Goal: Task Accomplishment & Management: Manage account settings

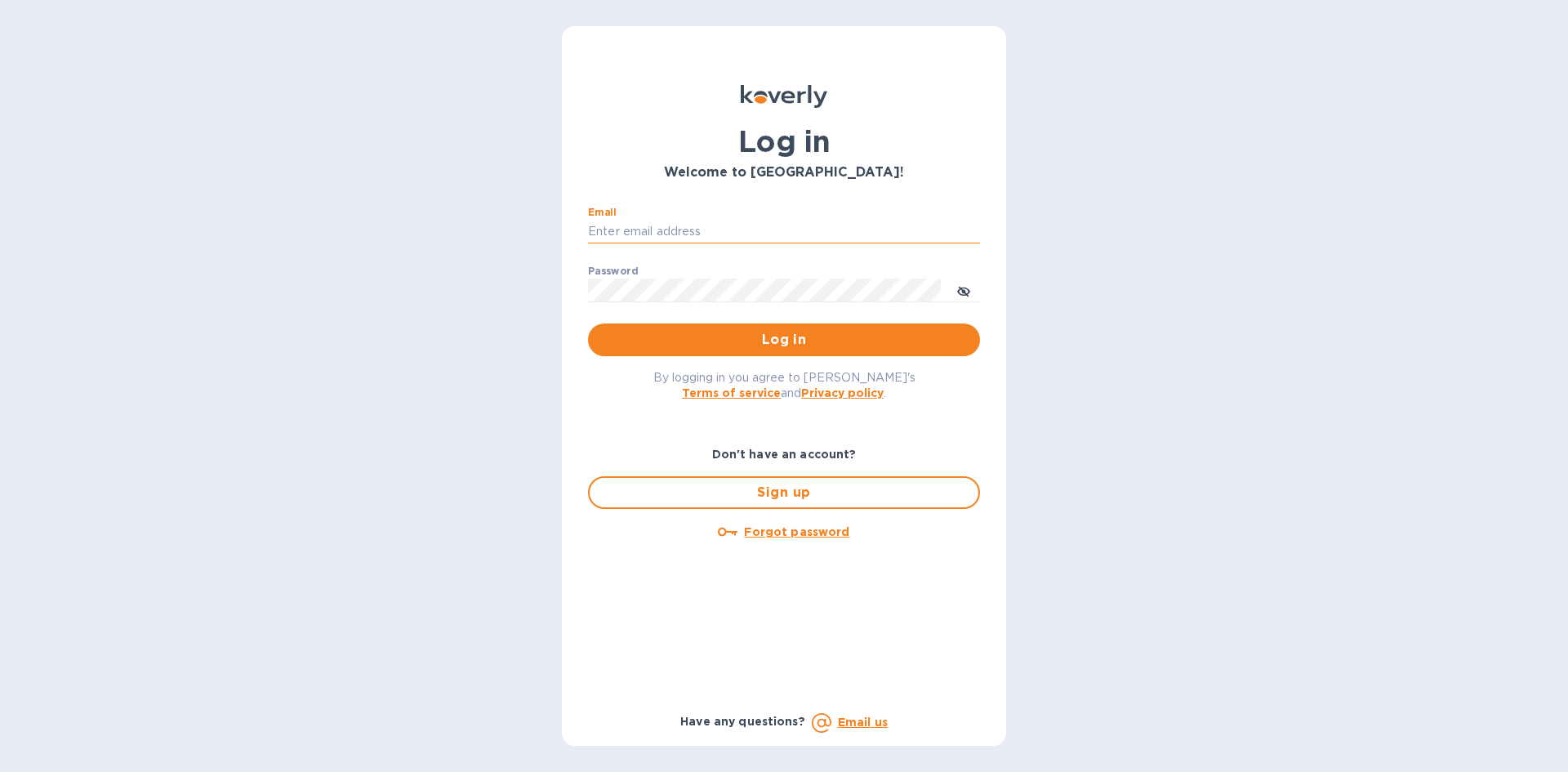
click at [650, 229] on input "Email" at bounding box center [784, 232] width 392 height 25
type input "[EMAIL_ADDRESS][DOMAIN_NAME]"
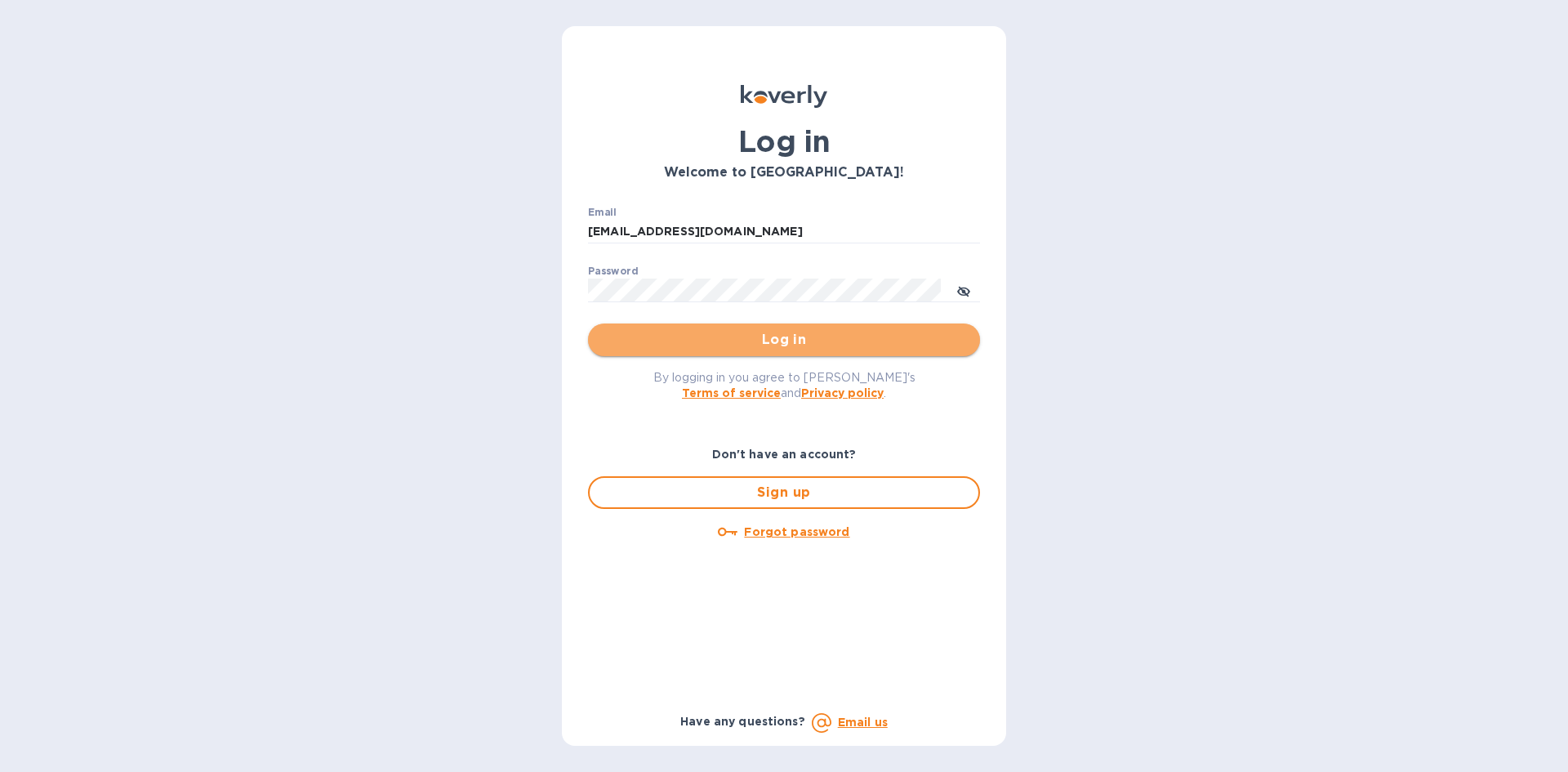
click at [760, 340] on span "Log in" at bounding box center [784, 339] width 366 height 20
